Goal: Task Accomplishment & Management: Manage account settings

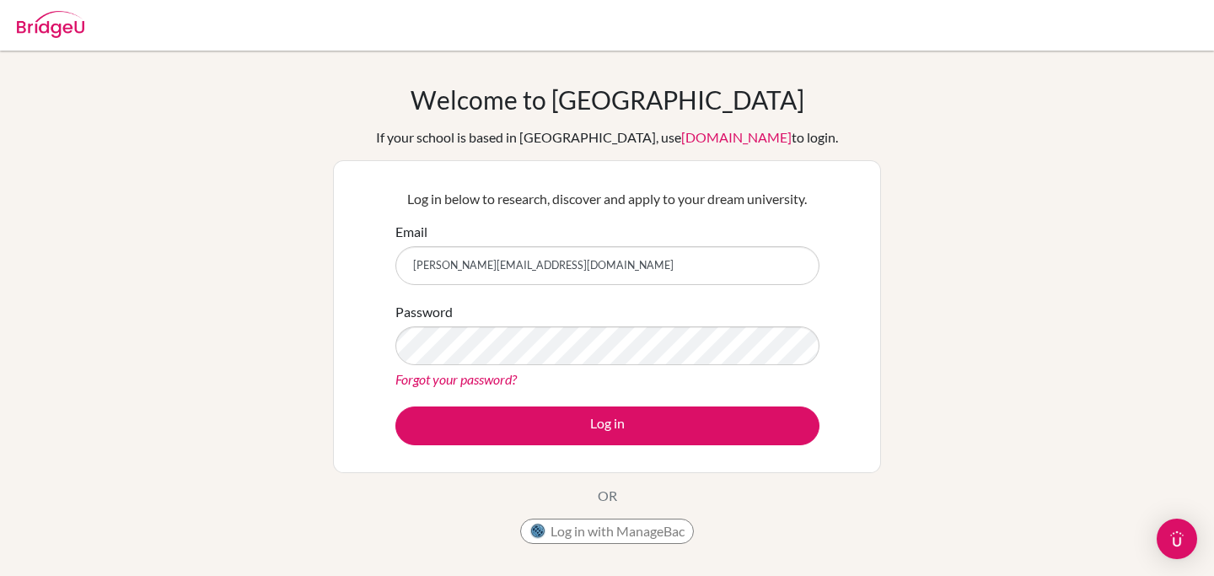
type input "[PERSON_NAME][EMAIL_ADDRESS][DOMAIN_NAME]"
click at [500, 381] on link "Forgot your password?" at bounding box center [455, 379] width 121 height 16
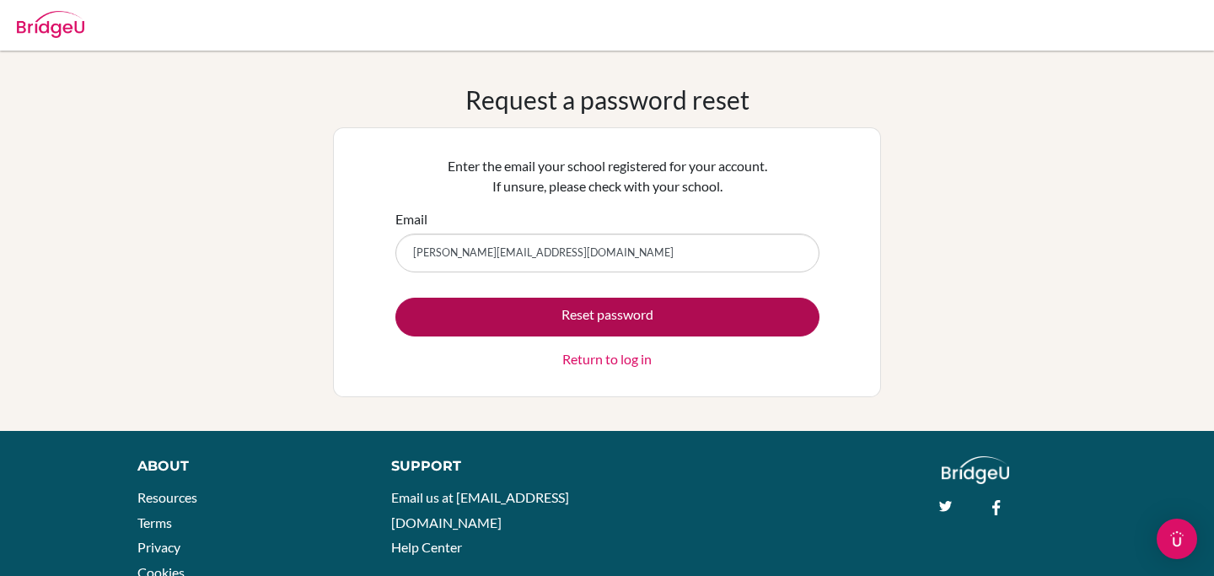
type input "[PERSON_NAME][EMAIL_ADDRESS][DOMAIN_NAME]"
click at [603, 313] on button "Reset password" at bounding box center [607, 317] width 424 height 39
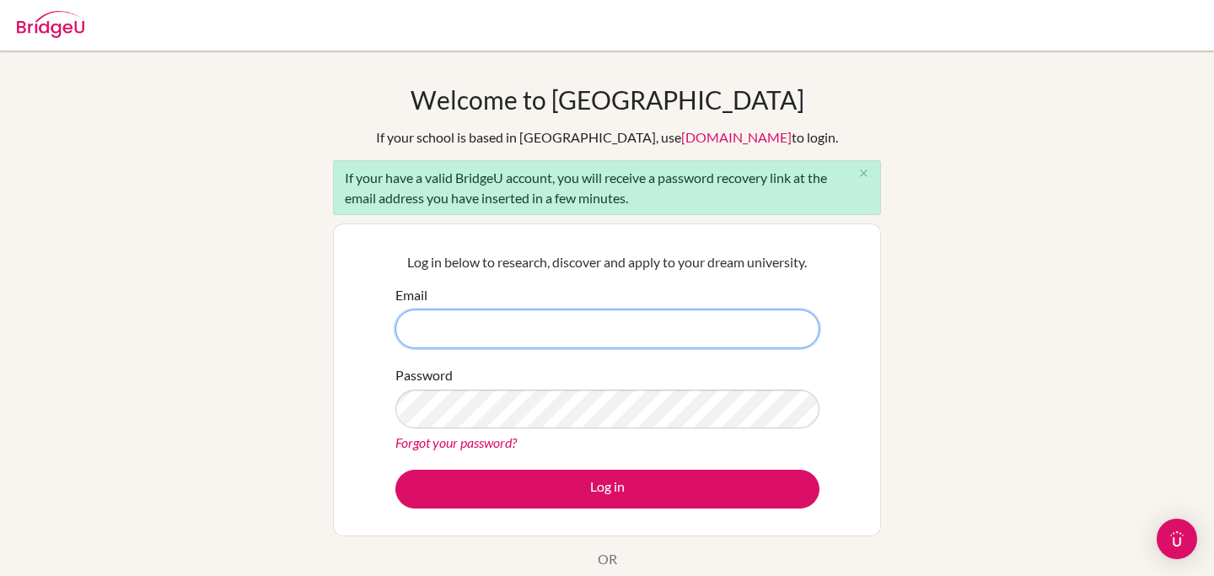
click at [556, 337] on input "Email" at bounding box center [607, 328] width 424 height 39
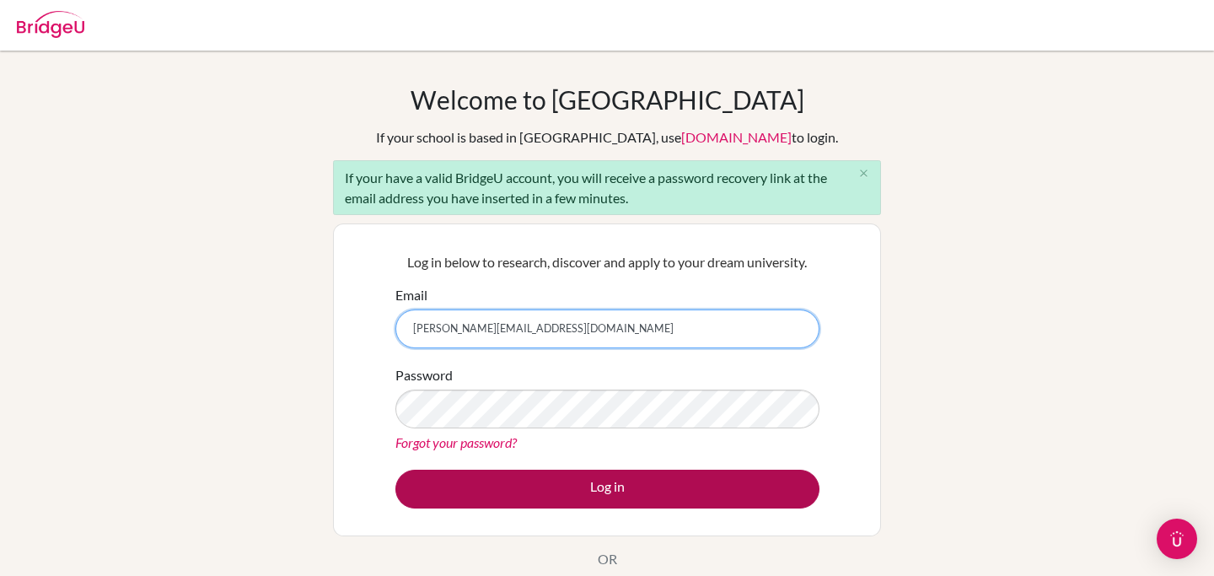
type input "[PERSON_NAME][EMAIL_ADDRESS][DOMAIN_NAME]"
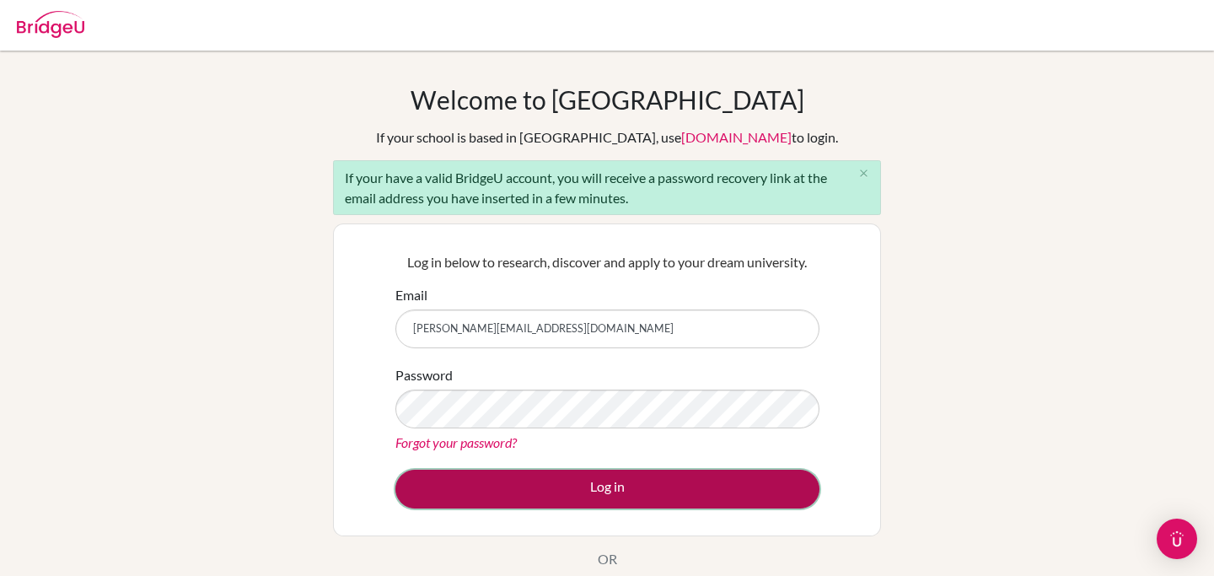
click at [572, 483] on button "Log in" at bounding box center [607, 489] width 424 height 39
